Goal: Navigation & Orientation: Find specific page/section

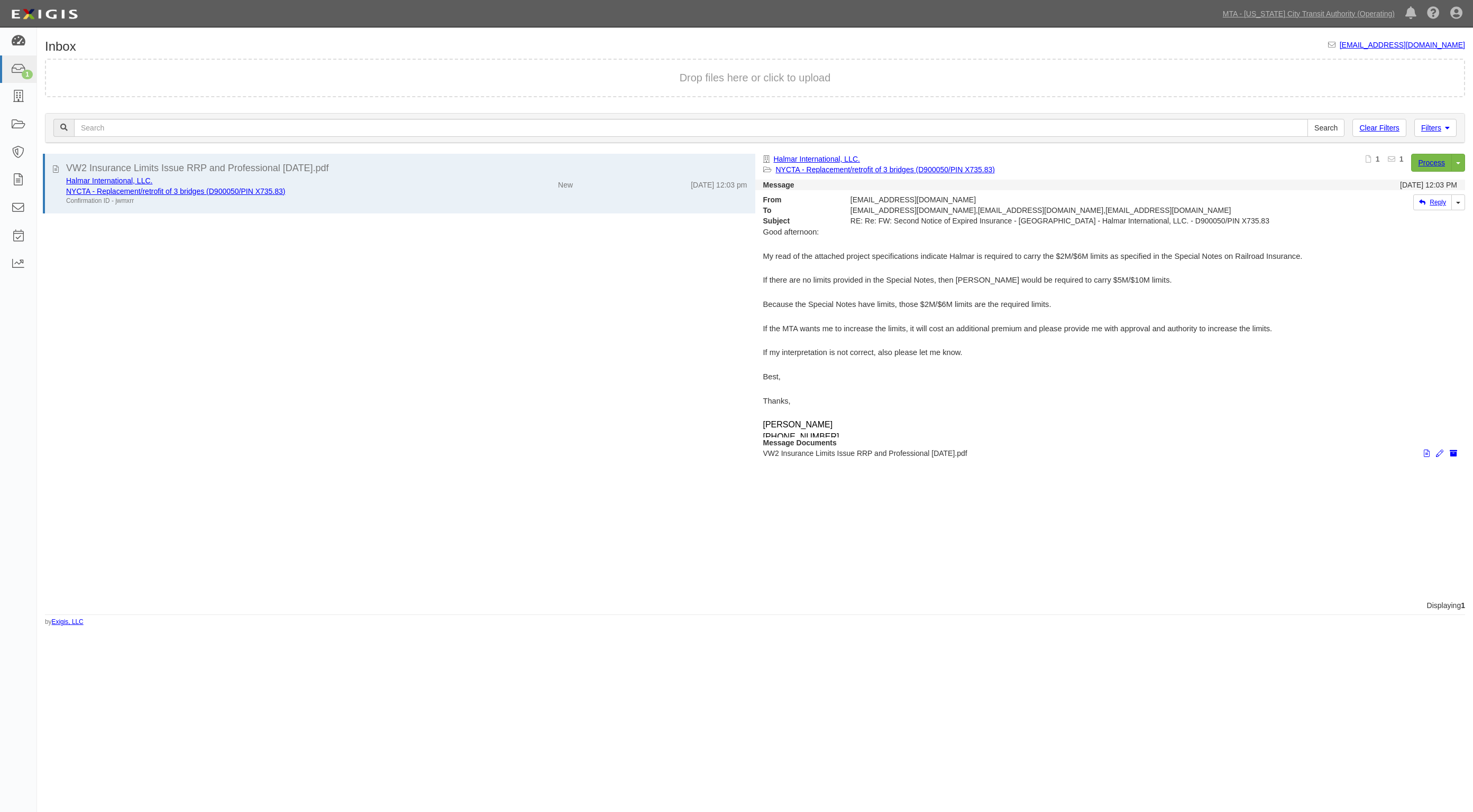
click at [11, 37] on icon at bounding box center [18, 41] width 15 height 12
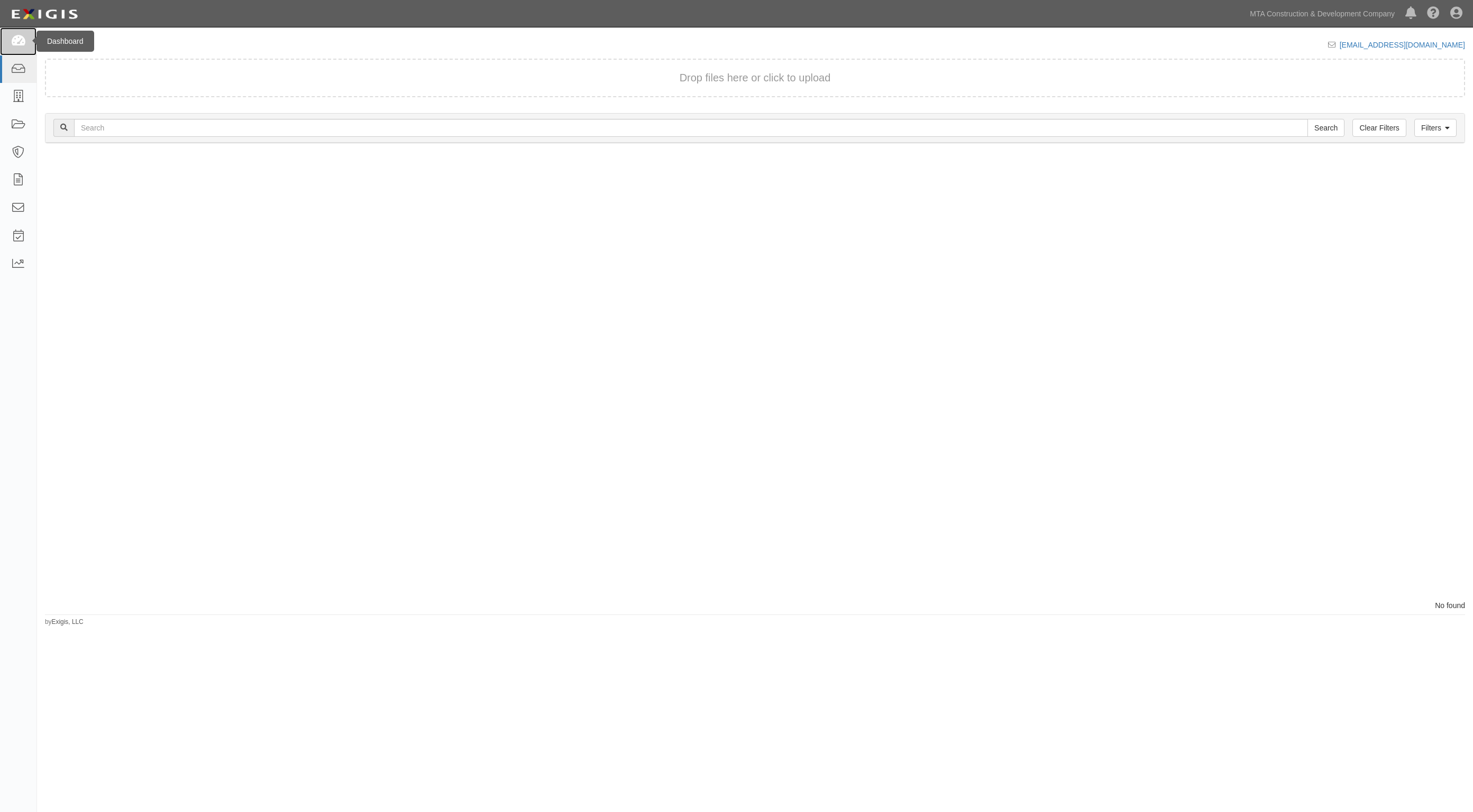
click at [26, 38] on link at bounding box center [18, 41] width 36 height 28
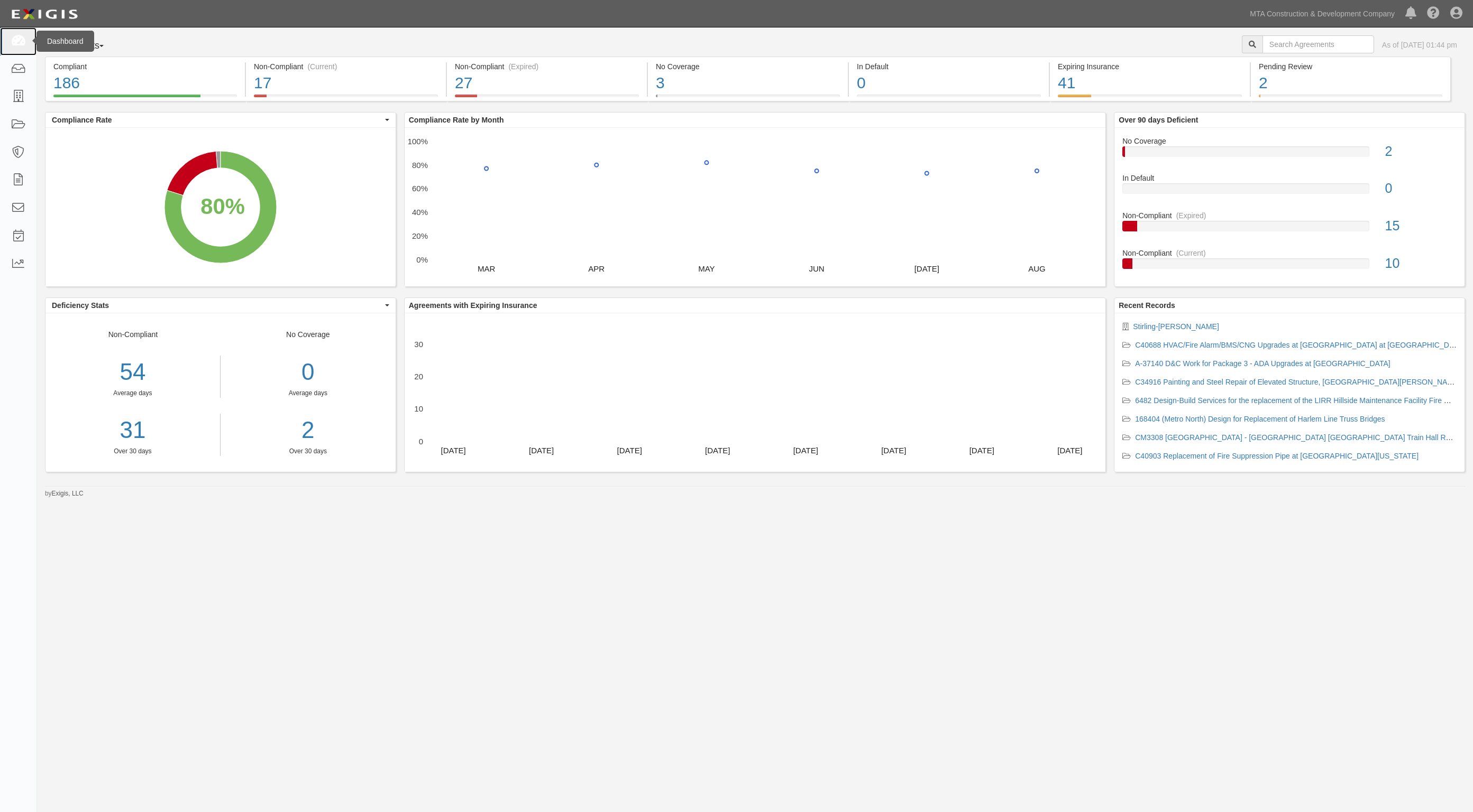
click at [16, 38] on icon at bounding box center [18, 41] width 15 height 12
click at [17, 40] on icon at bounding box center [18, 41] width 15 height 12
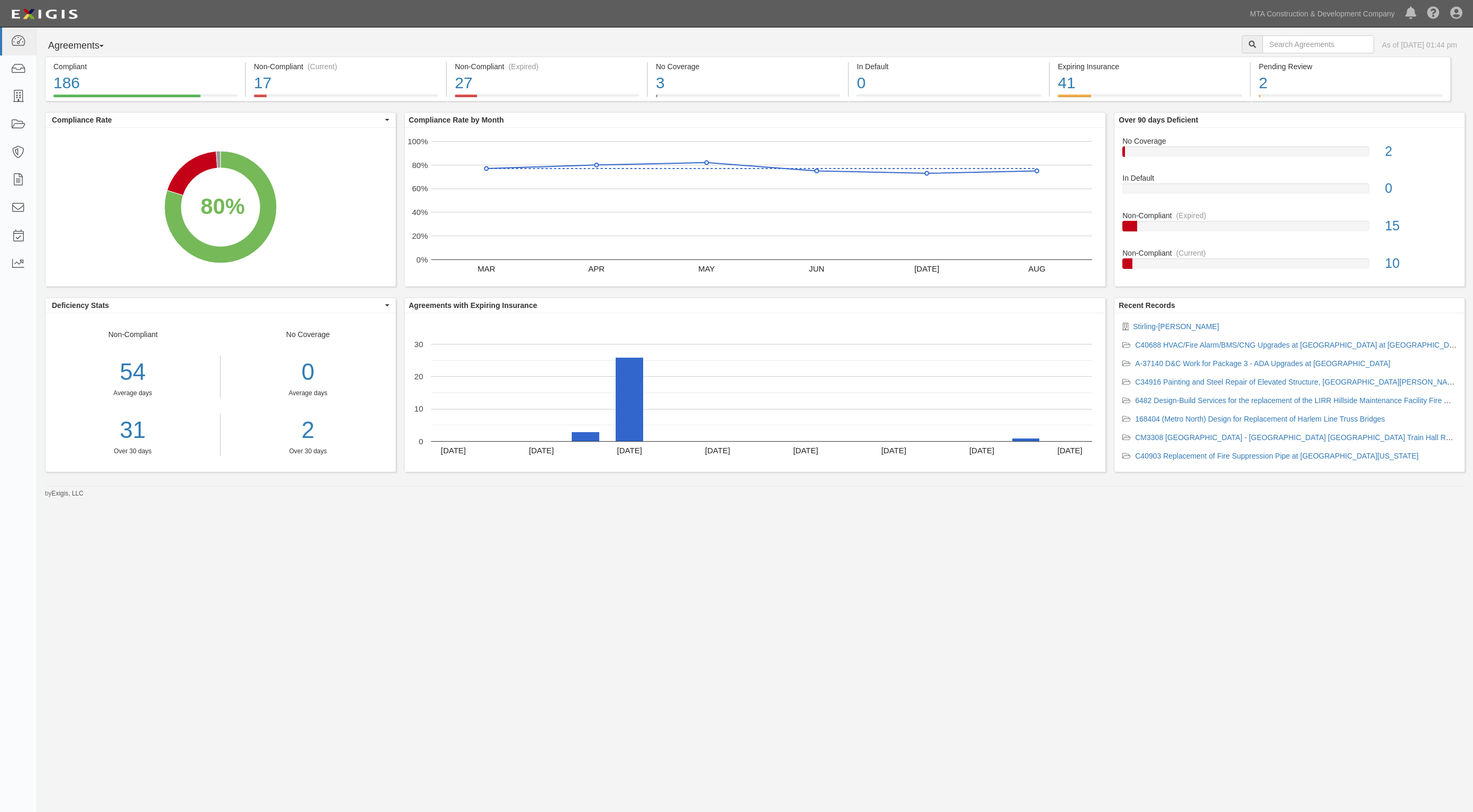
click at [783, 572] on div "Agreements Parties Agreements Coverages As of Sep 26, 2025 01:44 pm Compliant 1…" at bounding box center [736, 393] width 1473 height 731
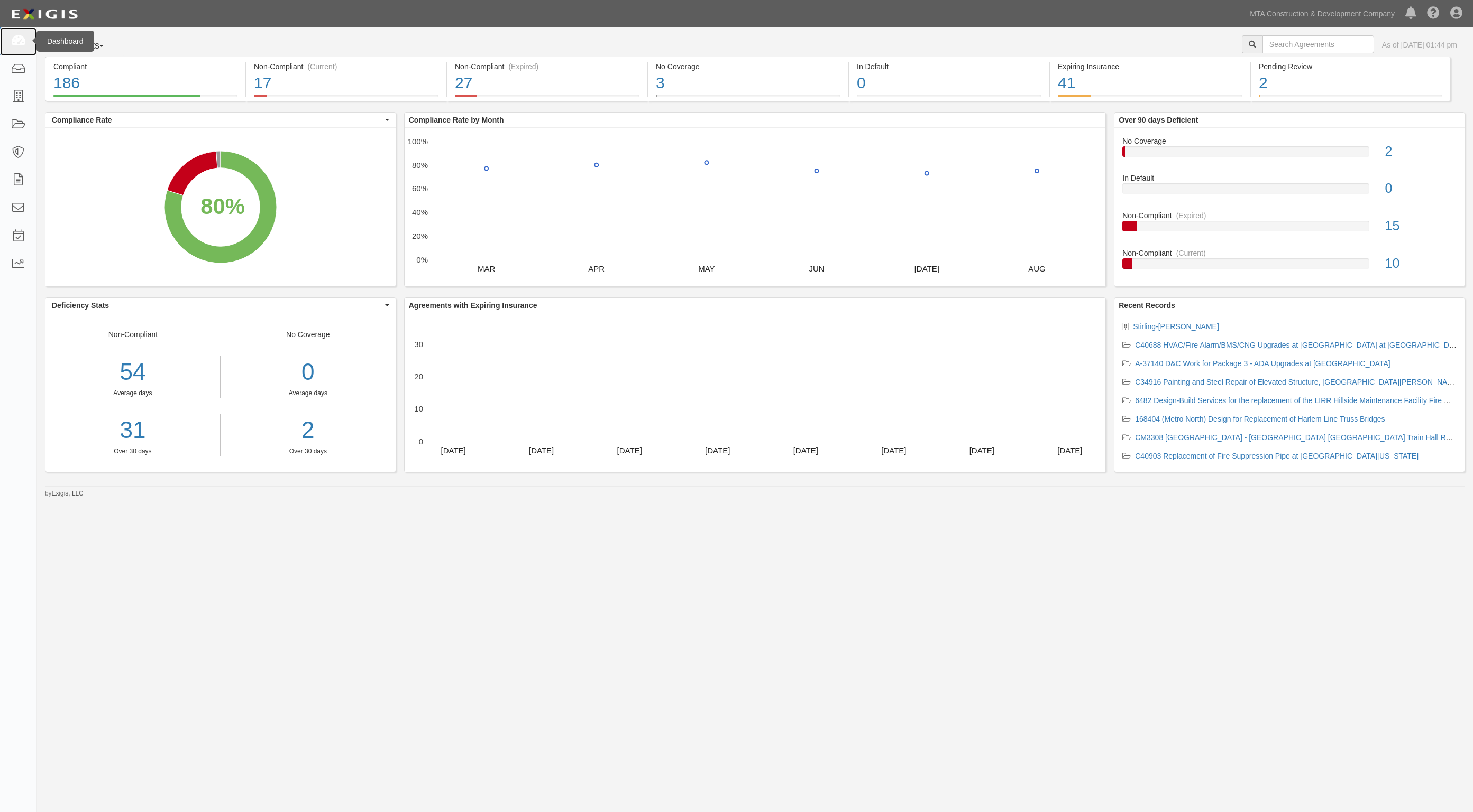
click at [16, 33] on link at bounding box center [18, 41] width 36 height 28
click at [26, 40] on link at bounding box center [18, 41] width 36 height 28
click at [21, 44] on icon at bounding box center [18, 41] width 15 height 12
click at [15, 40] on icon at bounding box center [18, 41] width 15 height 12
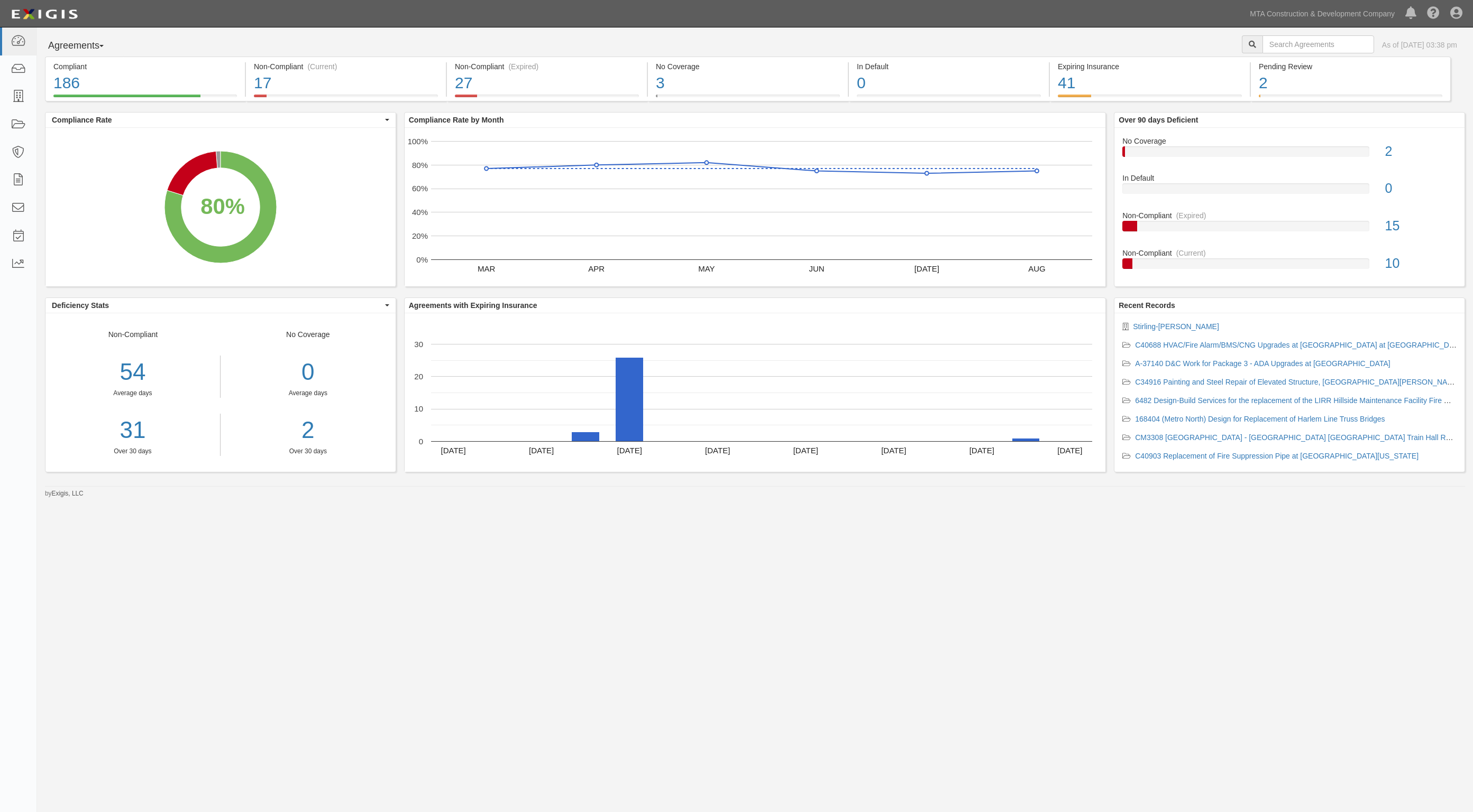
click at [731, 650] on div "Agreements Parties Agreements Coverages As of [DATE] 03:38 pm Compliant 186 80%…" at bounding box center [736, 393] width 1473 height 731
click at [360, 572] on div "Agreements Parties Agreements Coverages As of [DATE] 03:38 pm Compliant 186 80%…" at bounding box center [736, 393] width 1473 height 731
click at [1037, 758] on html "Toggle navigation Dashboard Inbox Parties Agreements Coverages Documents Messag…" at bounding box center [736, 379] width 1473 height 758
